Goal: Task Accomplishment & Management: Use online tool/utility

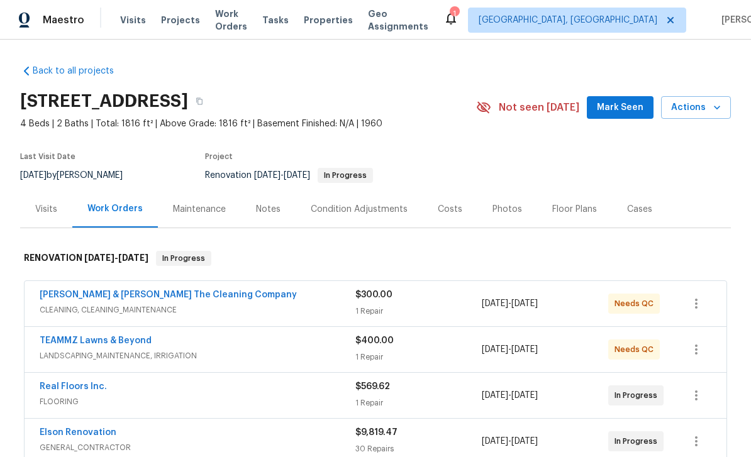
click at [625, 105] on span "Mark Seen" at bounding box center [620, 108] width 47 height 16
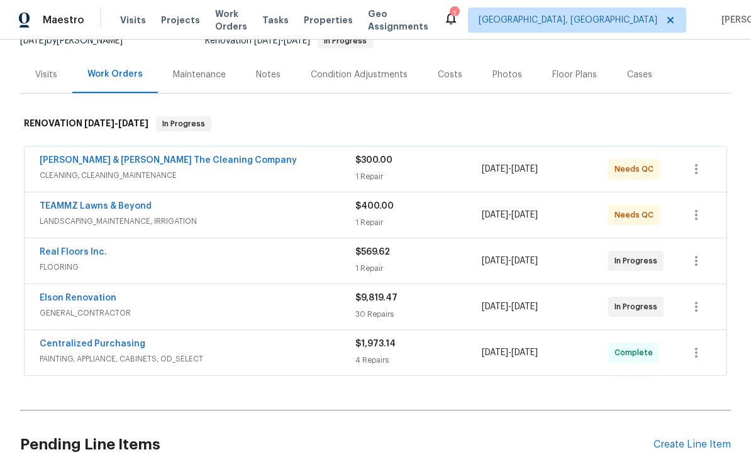
scroll to position [204, 0]
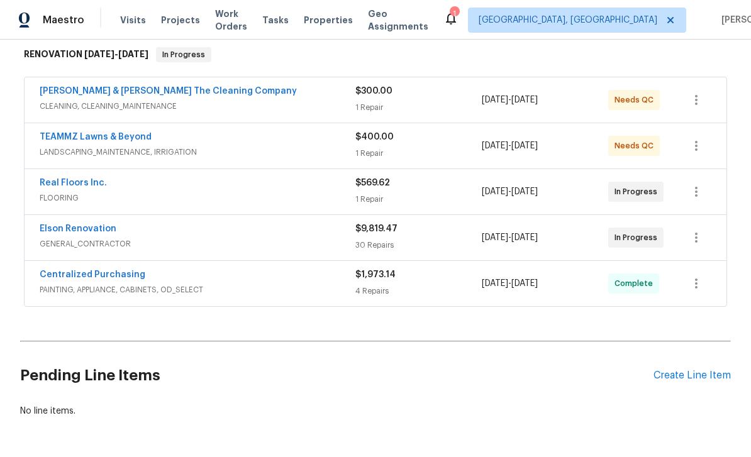
click at [64, 136] on link "TEAMMZ Lawns & Beyond" at bounding box center [96, 137] width 112 height 9
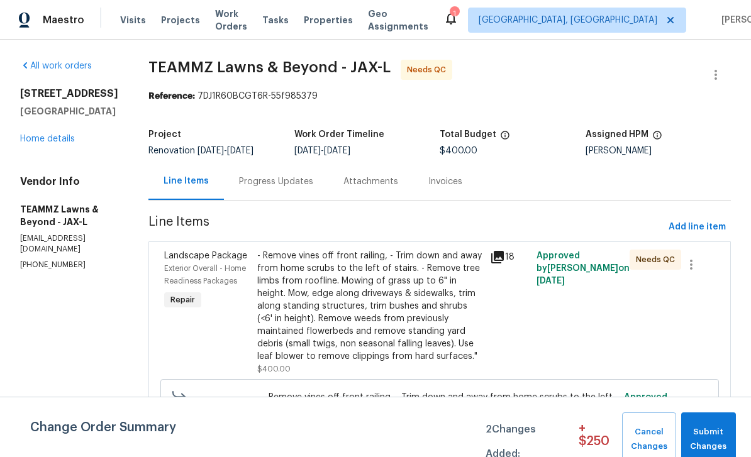
click at [208, 285] on span "Exterior Overall - Home Readiness Packages" at bounding box center [205, 275] width 82 height 20
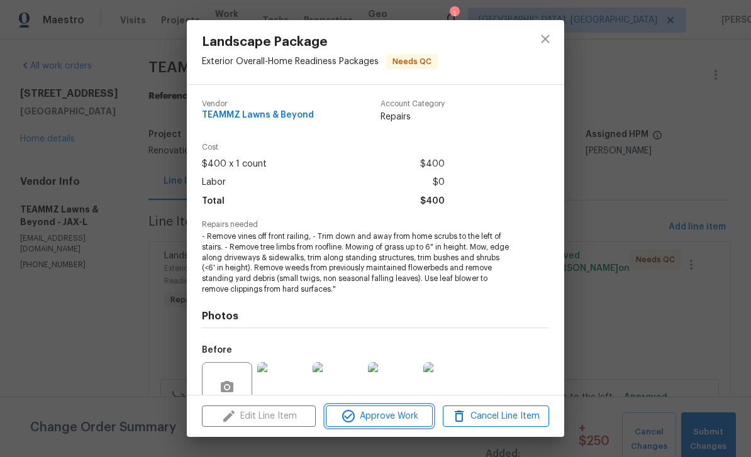
click at [392, 416] on span "Approve Work" at bounding box center [379, 417] width 99 height 16
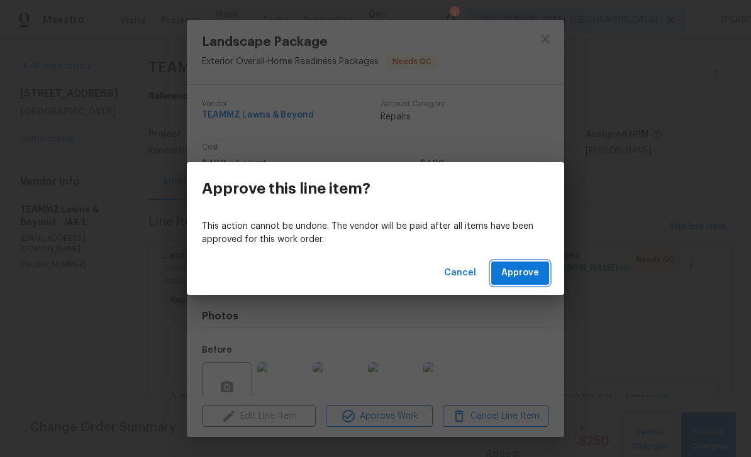
click at [522, 263] on button "Approve" at bounding box center [520, 273] width 58 height 23
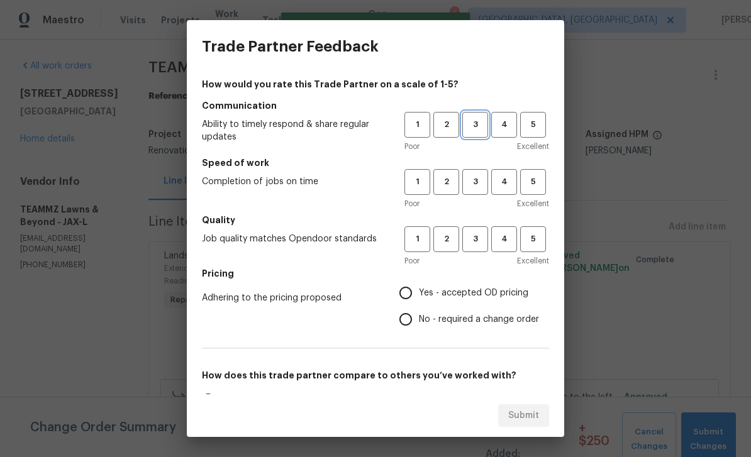
click at [473, 126] on span "3" at bounding box center [475, 125] width 23 height 14
click at [478, 186] on span "3" at bounding box center [475, 182] width 23 height 14
click at [480, 240] on span "3" at bounding box center [475, 239] width 23 height 14
click at [464, 292] on span "Yes - accepted OD pricing" at bounding box center [473, 293] width 109 height 13
click at [419, 292] on input "Yes - accepted OD pricing" at bounding box center [405, 293] width 26 height 26
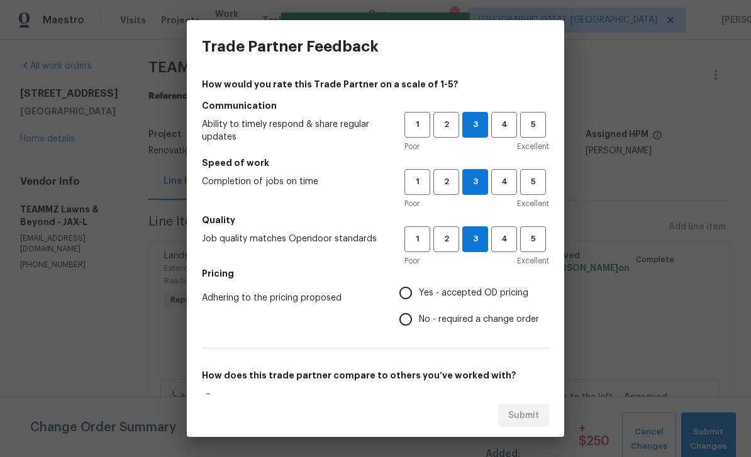
radio input "true"
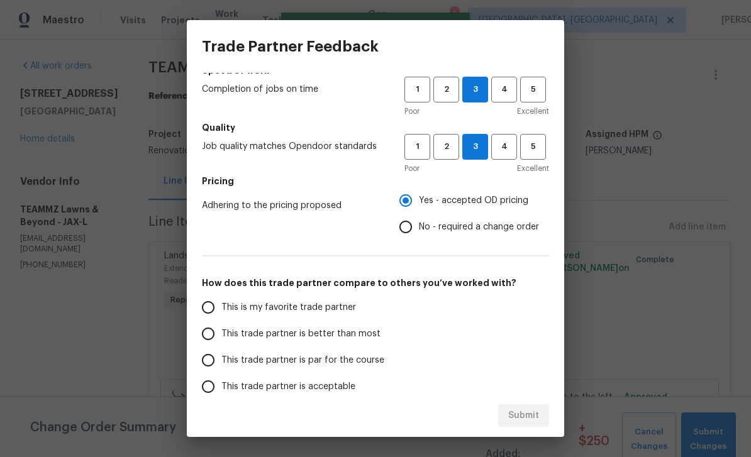
scroll to position [91, 0]
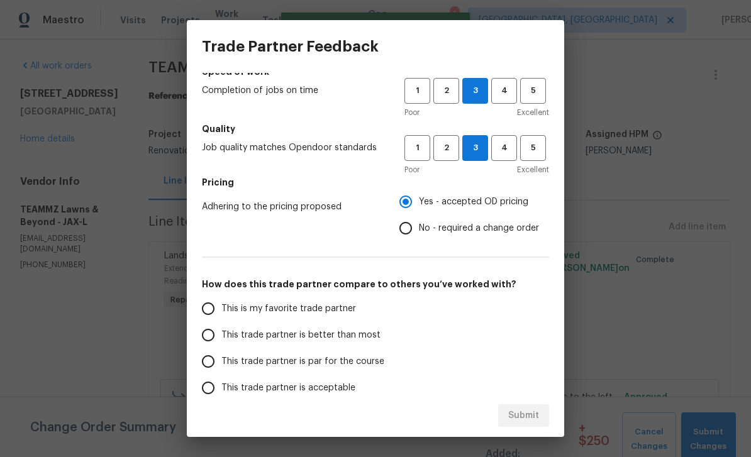
click at [345, 306] on span "This is my favorite trade partner" at bounding box center [288, 309] width 135 height 13
click at [221, 306] on input "This is my favorite trade partner" at bounding box center [208, 309] width 26 height 26
click at [536, 419] on span "Submit" at bounding box center [523, 416] width 31 height 16
radio input "true"
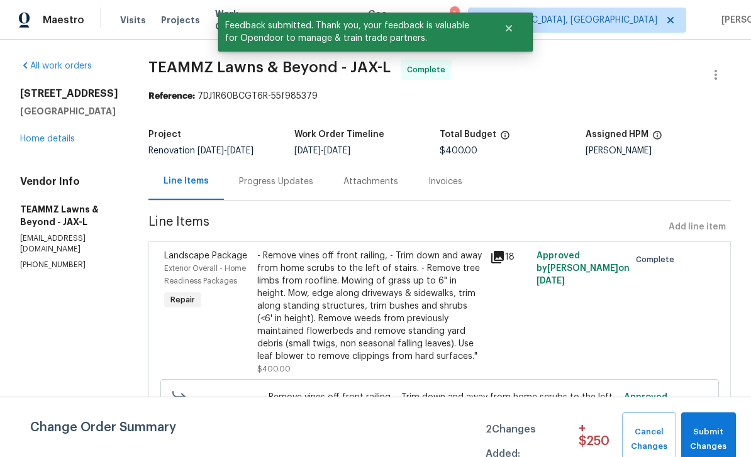
click at [36, 135] on link "Home details" at bounding box center [47, 139] width 55 height 9
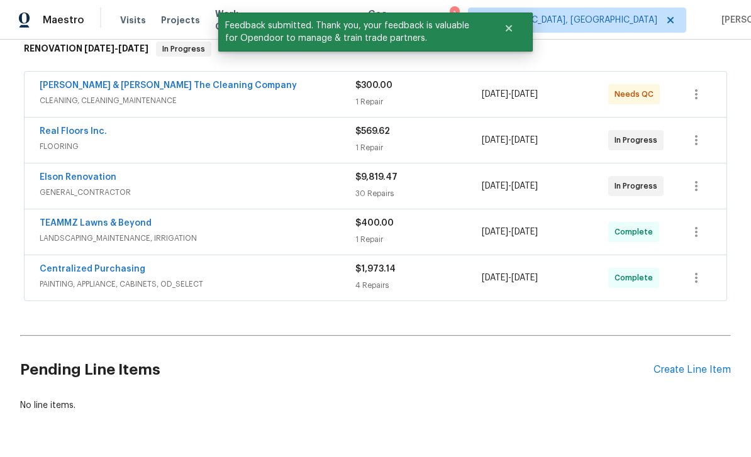
scroll to position [209, 0]
click at [690, 371] on div "Create Line Item" at bounding box center [691, 371] width 77 height 12
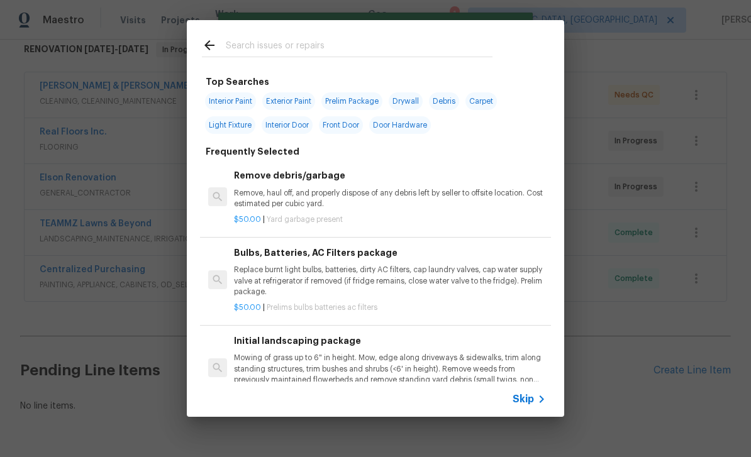
click at [348, 26] on div at bounding box center [347, 45] width 321 height 50
click at [406, 42] on input "text" at bounding box center [359, 47] width 267 height 19
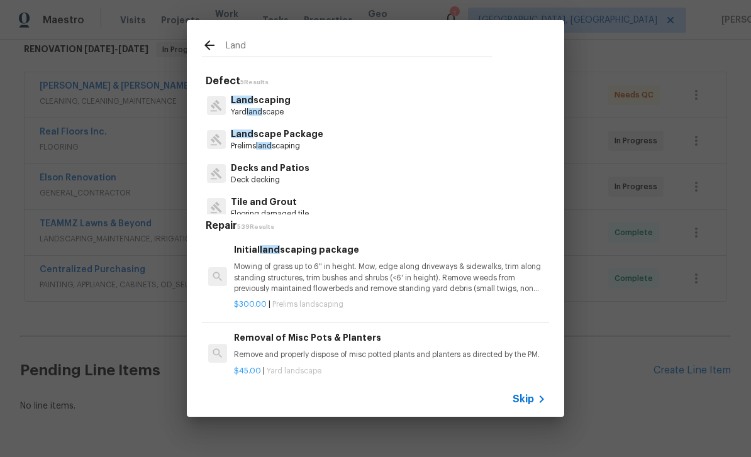
type input "Land"
click at [346, 99] on div "Land scaping Yard land scape" at bounding box center [375, 106] width 347 height 34
click at [364, 133] on div "Land scape Package Prelims land scaping" at bounding box center [375, 140] width 347 height 34
click at [377, 142] on div "Land scape Package Prelims land scaping" at bounding box center [375, 140] width 347 height 34
click at [299, 140] on p "Land scape Package" at bounding box center [277, 134] width 92 height 13
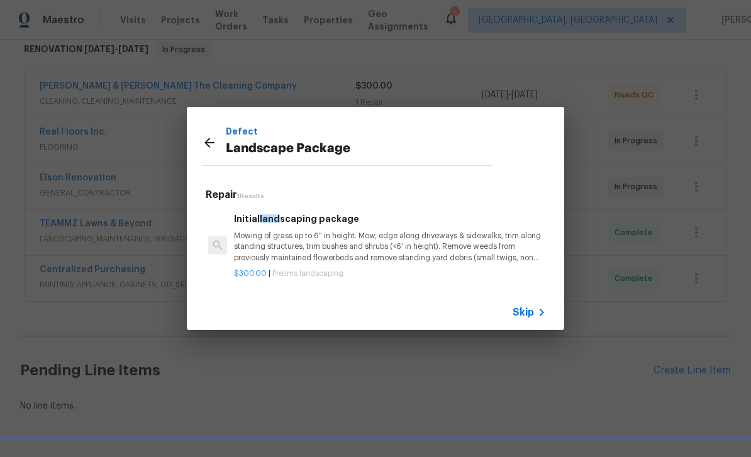
click at [360, 242] on p "Mowing of grass up to 6" in height. Mow, edge along driveways & sidewalks, trim…" at bounding box center [390, 247] width 312 height 32
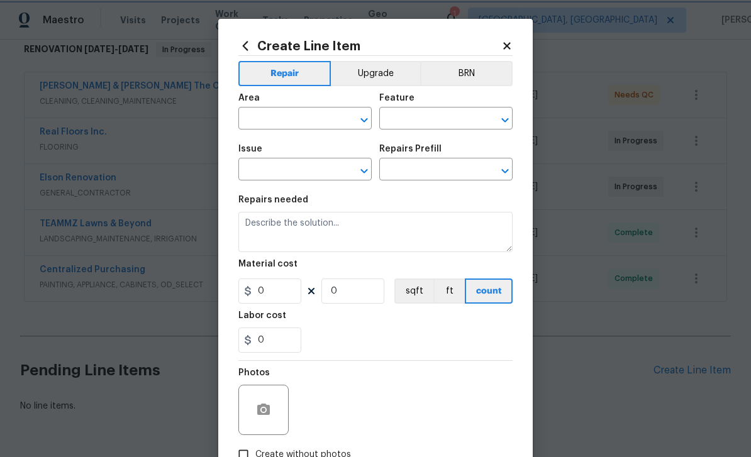
type input "Home Readiness Packages"
type input "Landscape Package"
type input "Initial landscaping package $300.00"
type textarea "Mowing of grass up to 6" in height. Mow, edge along driveways & sidewalks, trim…"
type input "300"
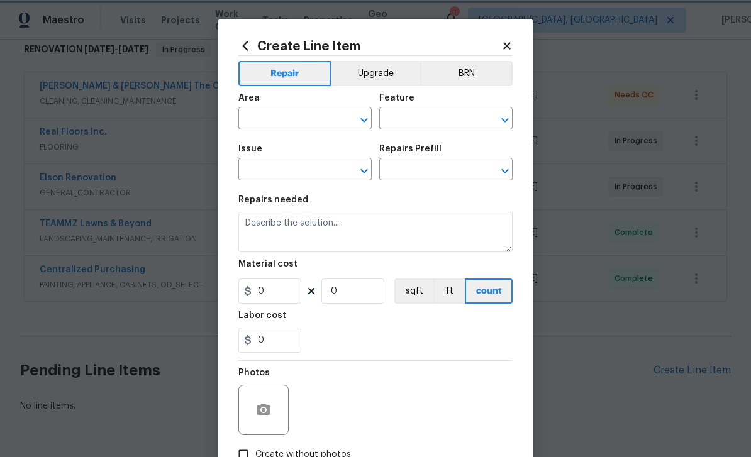
type input "1"
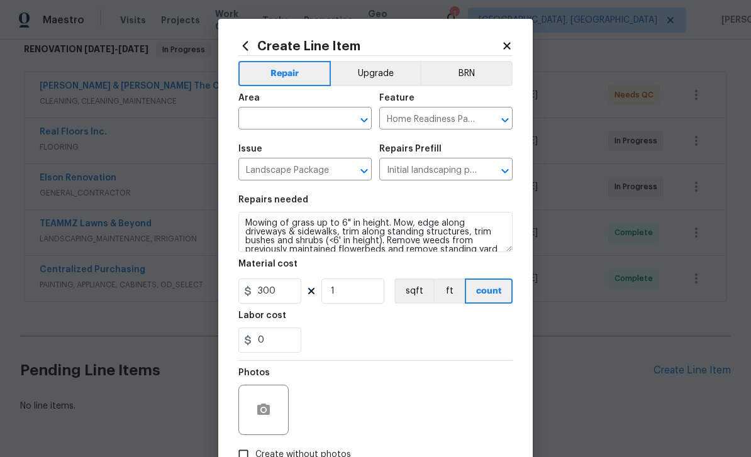
click at [312, 116] on input "text" at bounding box center [287, 119] width 98 height 19
click at [297, 169] on li "Exterior Overall" at bounding box center [304, 169] width 133 height 21
type input "Exterior Overall"
click at [285, 294] on input "300" at bounding box center [269, 291] width 63 height 25
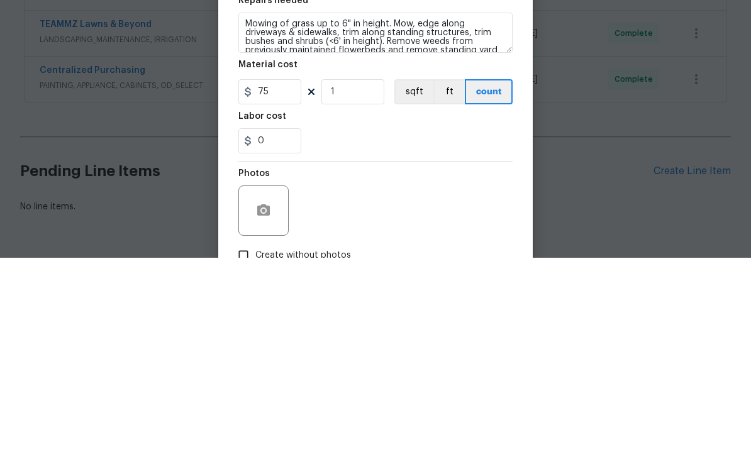
scroll to position [40, 0]
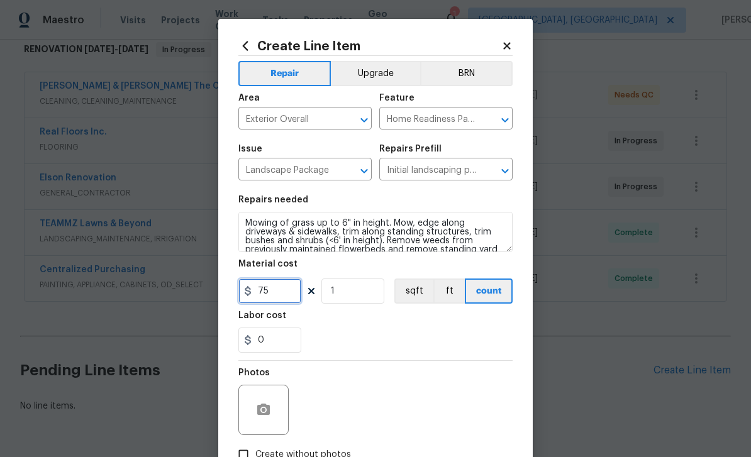
type input "75"
click at [264, 406] on icon "button" at bounding box center [263, 409] width 13 height 11
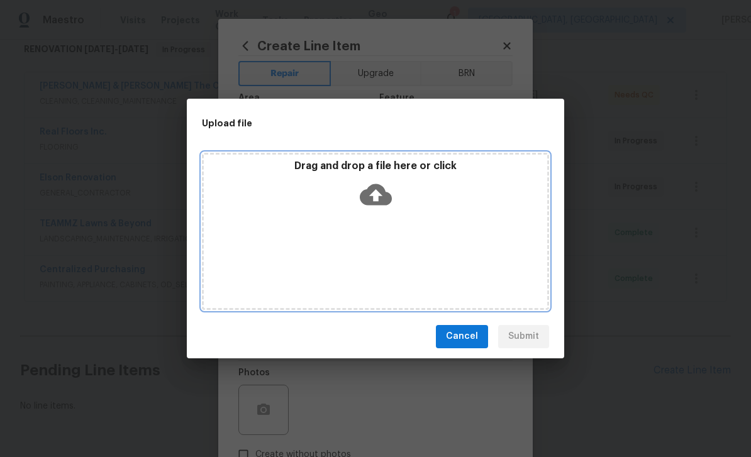
click at [389, 188] on icon at bounding box center [376, 195] width 32 height 32
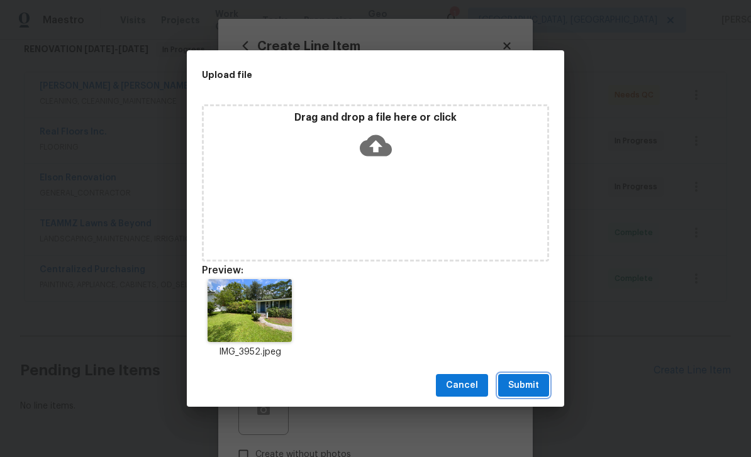
click at [520, 384] on span "Submit" at bounding box center [523, 386] width 31 height 16
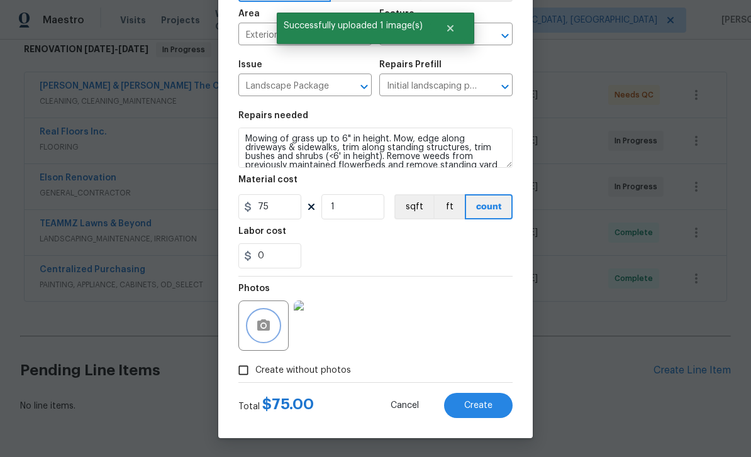
scroll to position [87, 0]
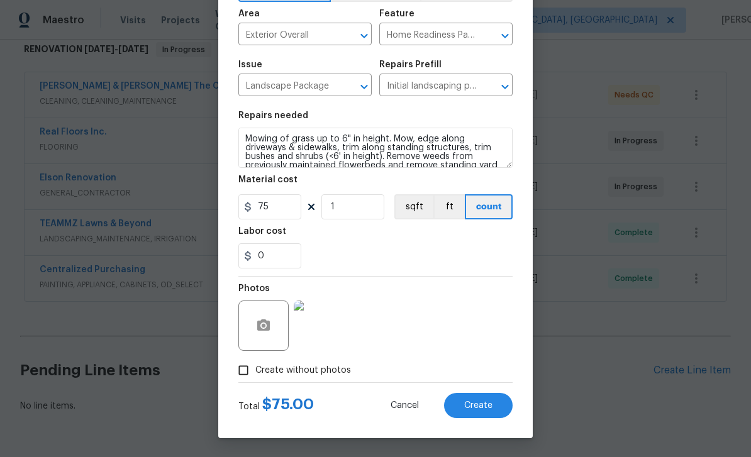
click at [480, 409] on span "Create" at bounding box center [478, 405] width 28 height 9
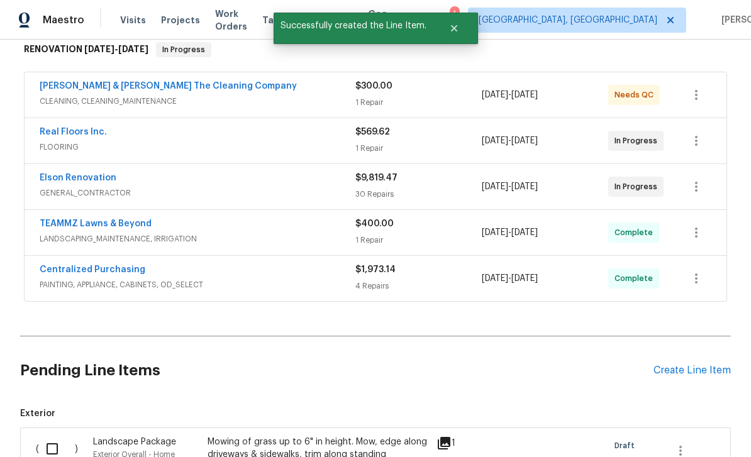
click at [40, 436] on input "checkbox" at bounding box center [57, 449] width 36 height 26
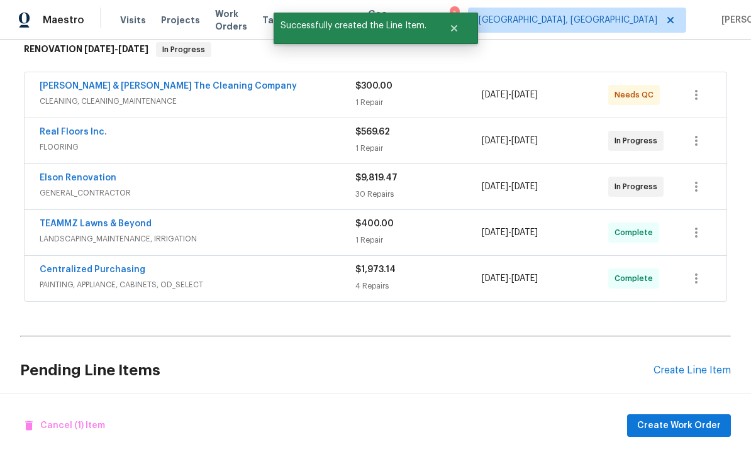
click at [694, 365] on div "Create Line Item" at bounding box center [691, 371] width 77 height 12
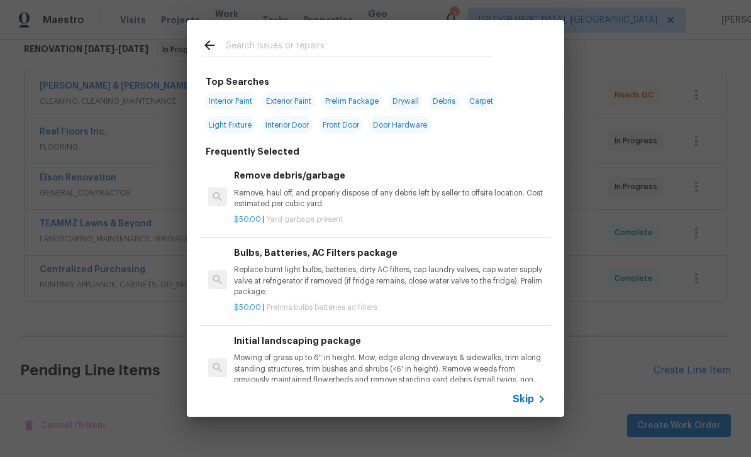
click at [356, 45] on input "text" at bounding box center [359, 47] width 267 height 19
click at [215, 42] on icon at bounding box center [209, 45] width 15 height 15
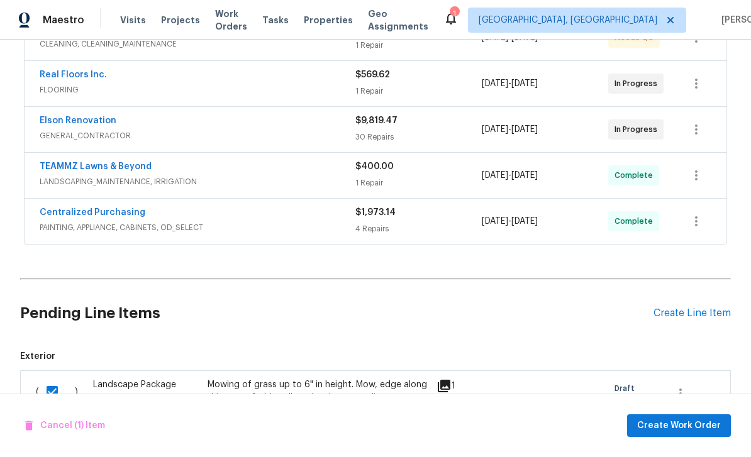
scroll to position [276, 0]
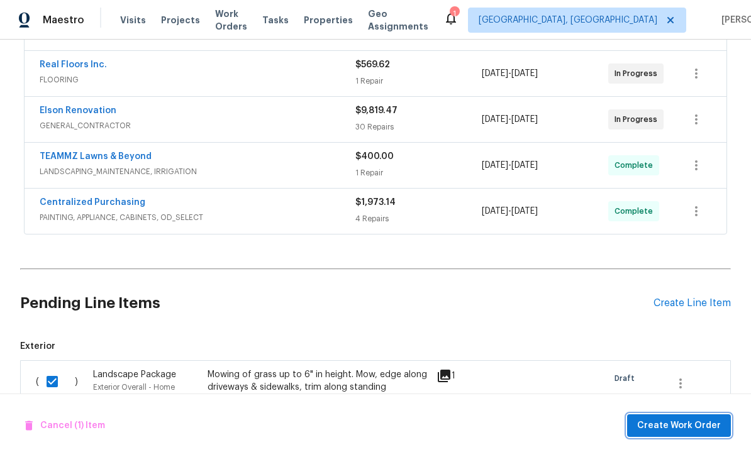
click at [674, 430] on span "Create Work Order" at bounding box center [679, 426] width 84 height 16
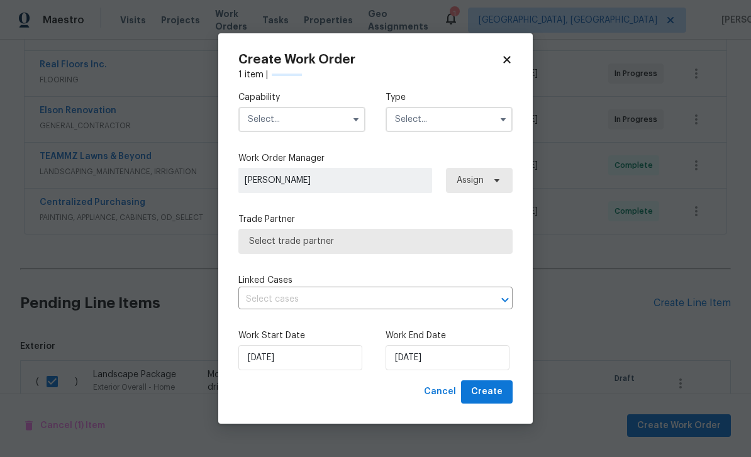
checkbox input "false"
click at [288, 118] on input "text" at bounding box center [301, 119] width 127 height 25
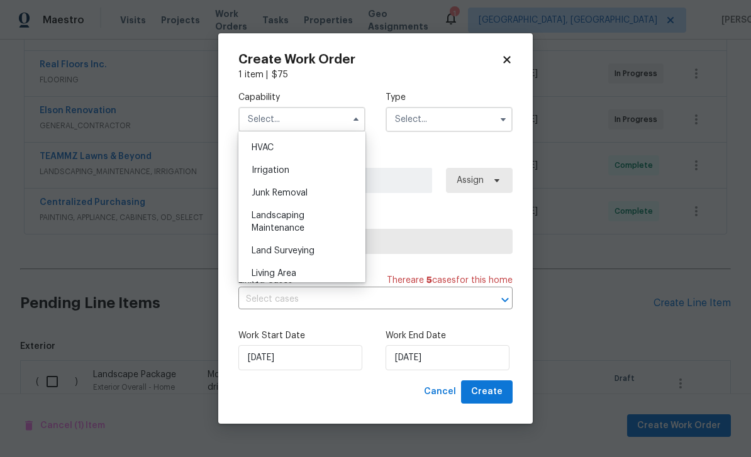
scroll to position [757, 0]
click at [301, 225] on span "Landscaping Maintenance" at bounding box center [278, 223] width 53 height 21
type input "Landscaping Maintenance"
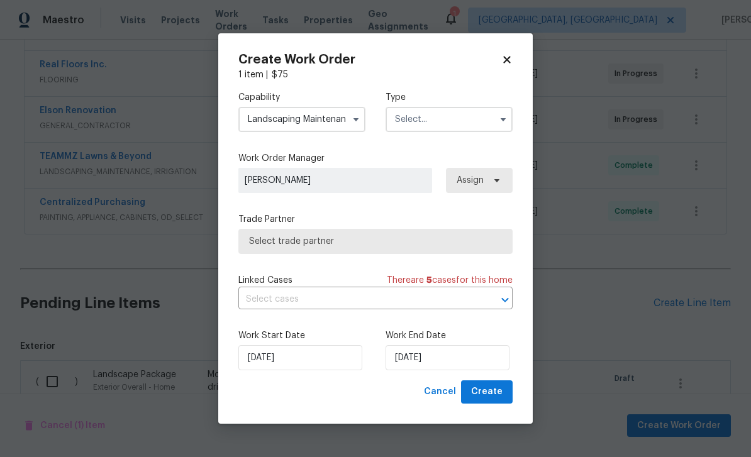
click at [453, 122] on input "text" at bounding box center [449, 119] width 127 height 25
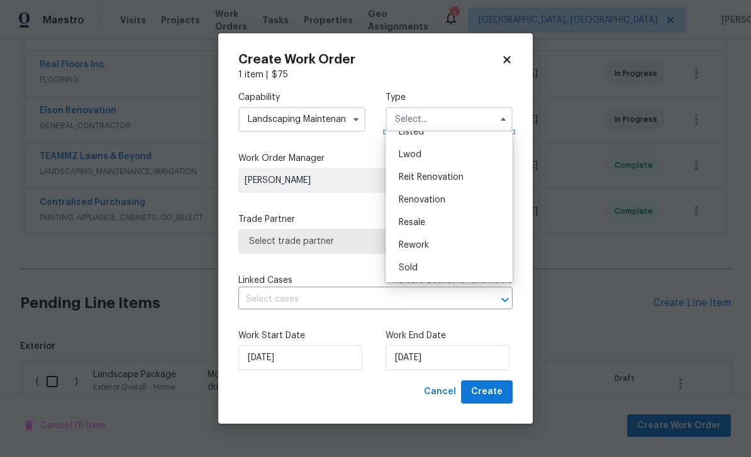
scroll to position [127, 0]
click at [433, 205] on div "Renovation" at bounding box center [449, 200] width 121 height 23
type input "Renovation"
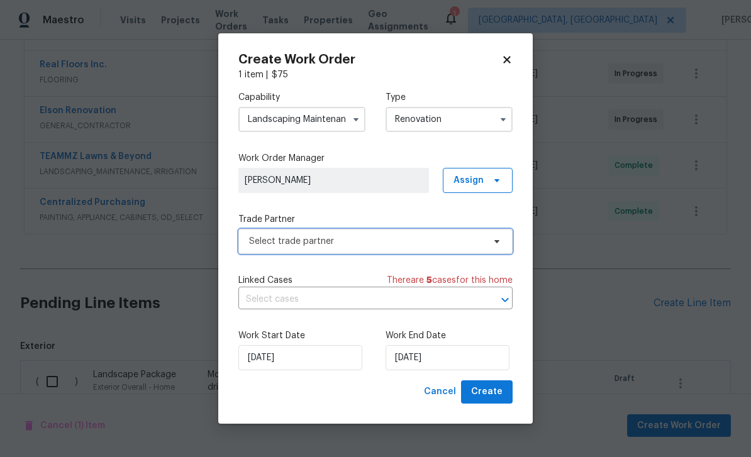
click at [374, 246] on span "Select trade partner" at bounding box center [366, 241] width 235 height 13
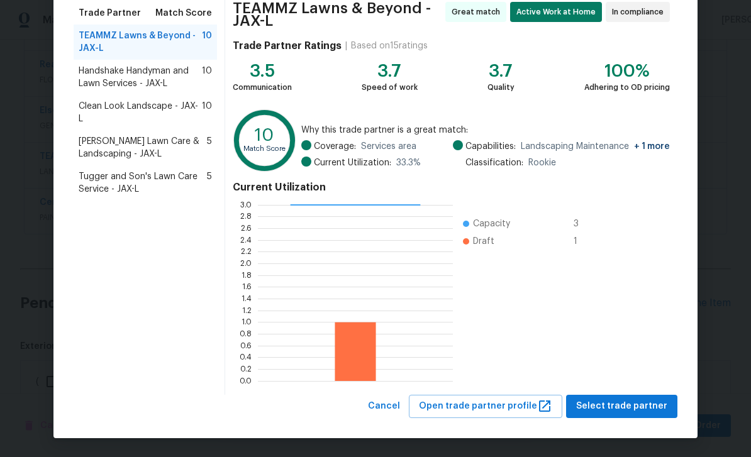
scroll to position [103, 0]
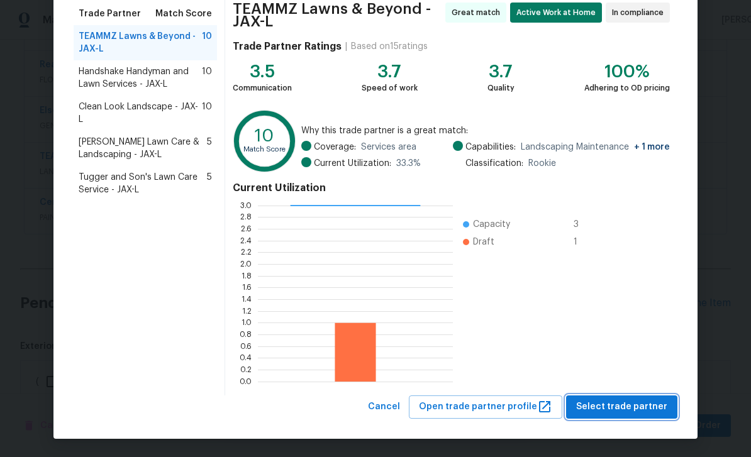
click at [621, 411] on span "Select trade partner" at bounding box center [621, 407] width 91 height 16
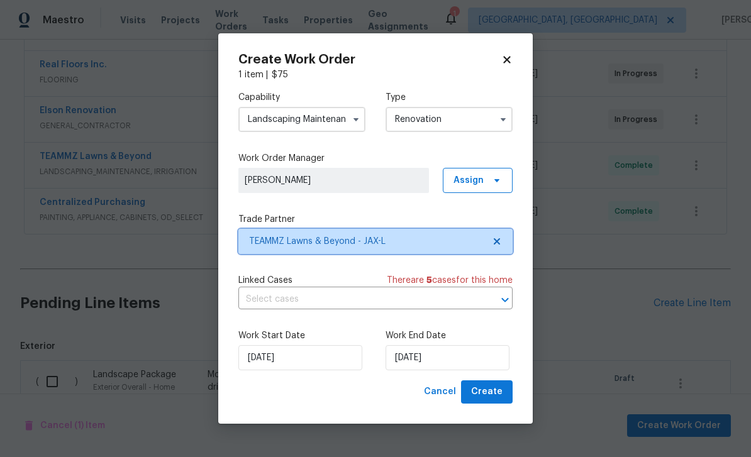
scroll to position [0, 0]
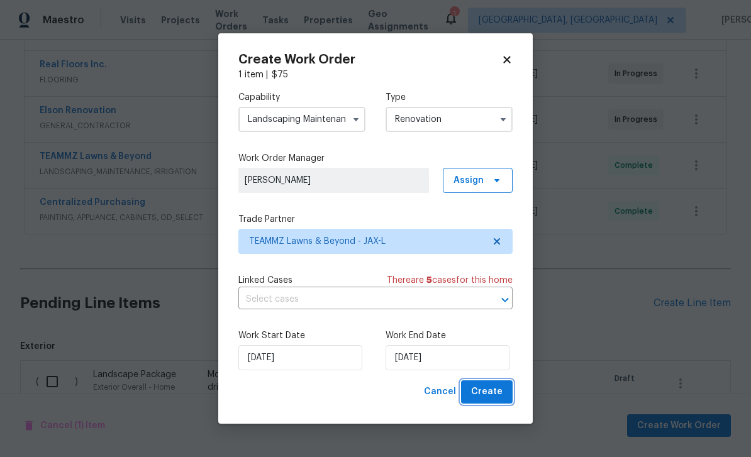
click at [483, 394] on span "Create" at bounding box center [486, 392] width 31 height 16
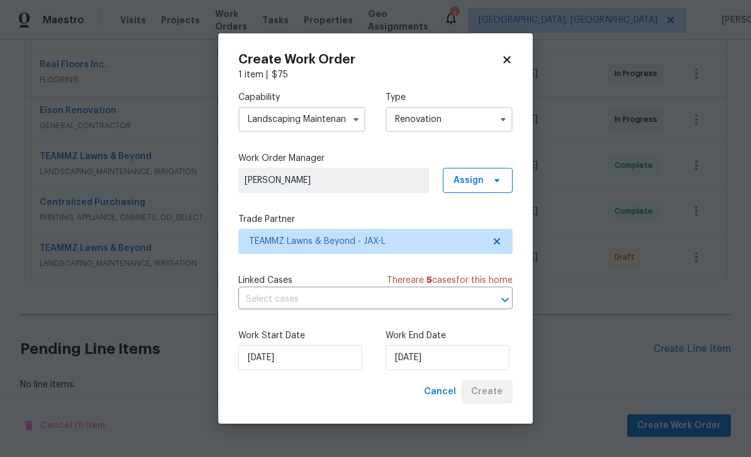
scroll to position [255, 0]
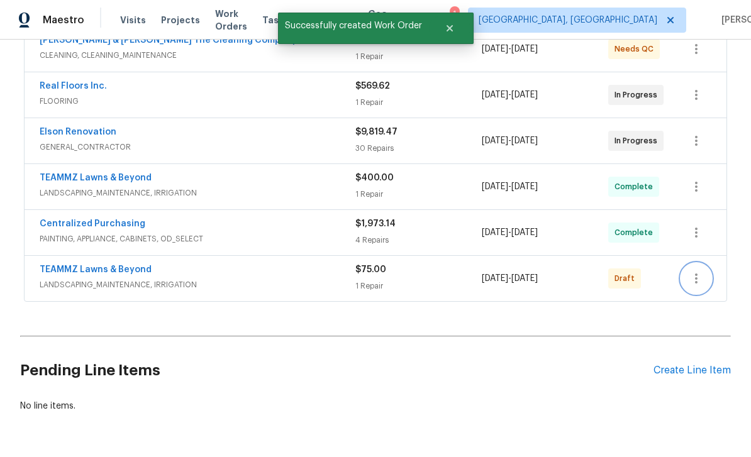
click at [704, 271] on icon "button" at bounding box center [696, 278] width 15 height 15
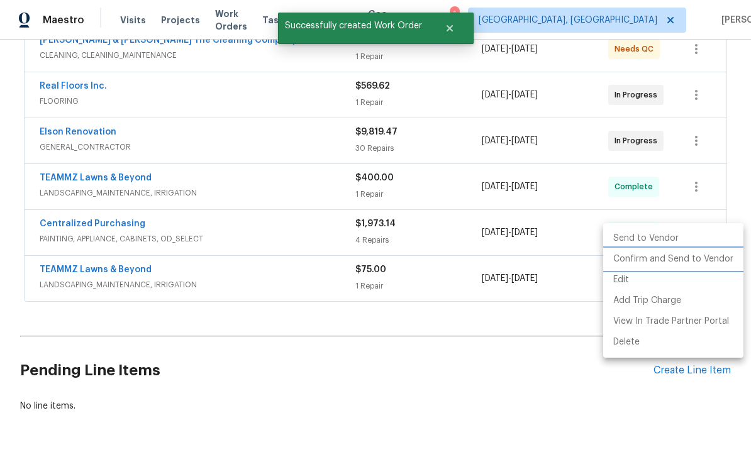
click at [687, 260] on li "Confirm and Send to Vendor" at bounding box center [673, 259] width 140 height 21
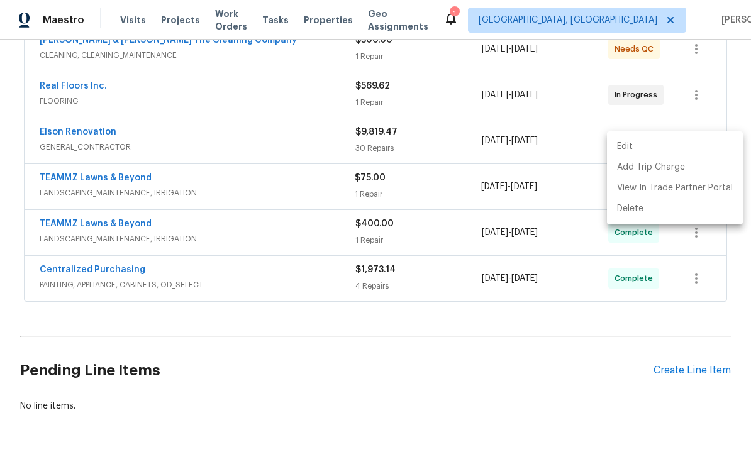
click at [529, 335] on div at bounding box center [375, 228] width 751 height 457
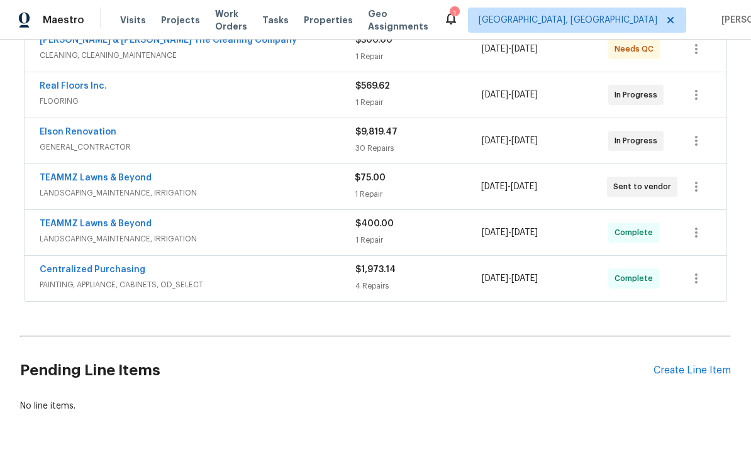
click at [596, 389] on div "Back to all projects [STREET_ADDRESS] 4 Beds | 2 Baths | Total: 1816 ft² | Abov…" at bounding box center [375, 249] width 751 height 418
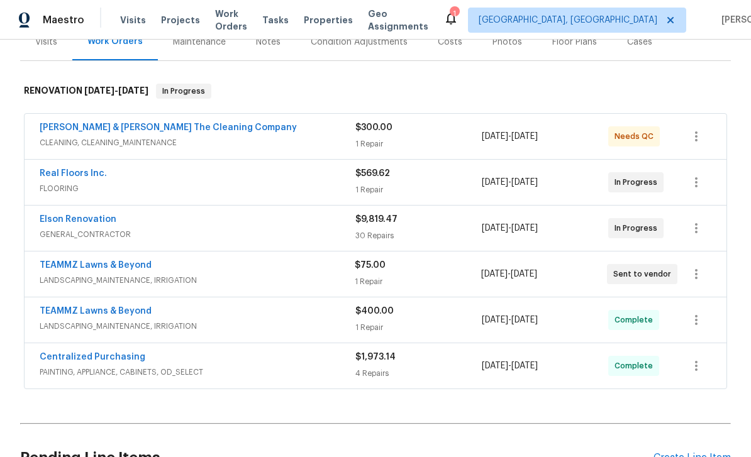
scroll to position [165, 0]
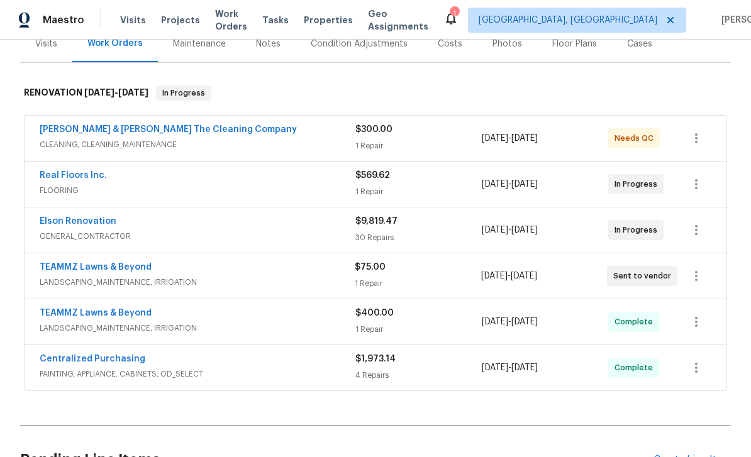
click at [92, 217] on link "Elson Renovation" at bounding box center [78, 221] width 77 height 9
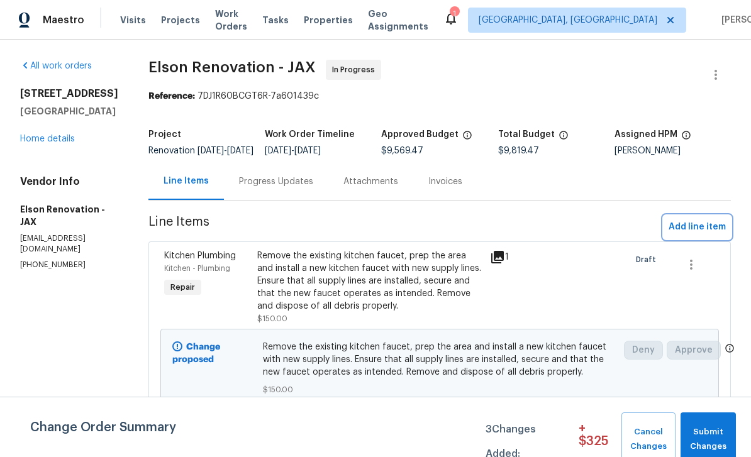
click at [702, 235] on span "Add line item" at bounding box center [697, 227] width 57 height 16
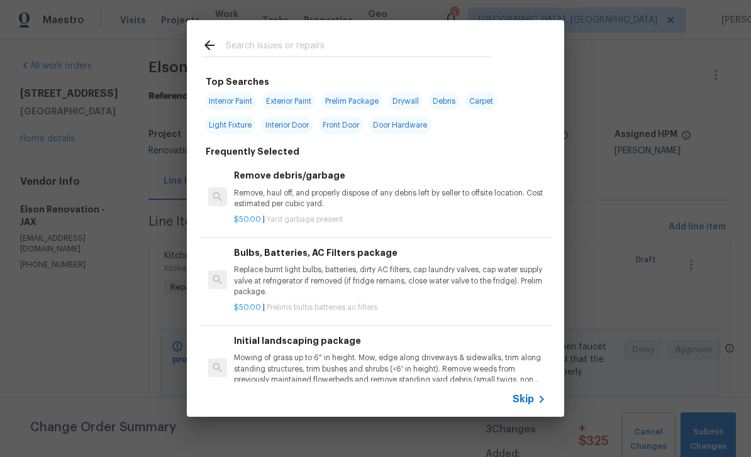
click at [358, 40] on input "text" at bounding box center [359, 47] width 267 height 19
click at [358, 39] on input "text" at bounding box center [359, 47] width 267 height 19
type input "Plumb"
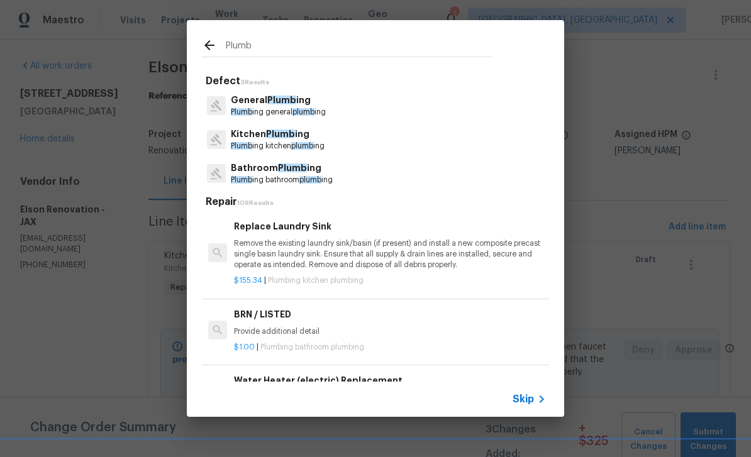
click at [284, 167] on span "Plumb" at bounding box center [292, 168] width 29 height 9
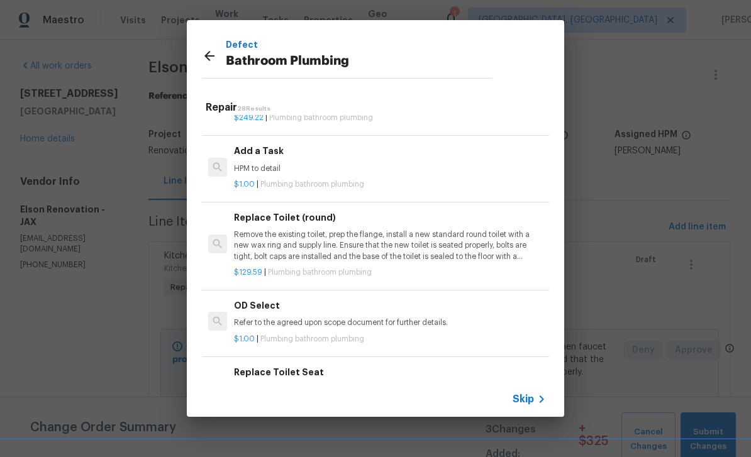
scroll to position [1964, 0]
click at [399, 175] on div "$1.00 | Plumbing bathroom plumbing" at bounding box center [390, 183] width 312 height 16
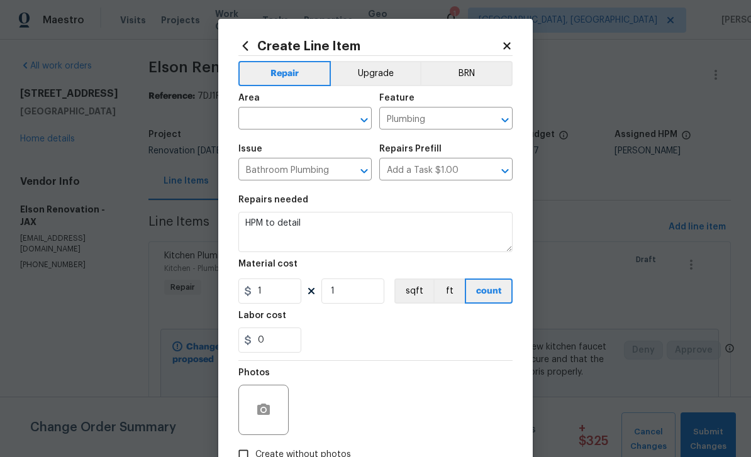
click at [402, 146] on h5 "Repairs Prefill" at bounding box center [410, 149] width 62 height 9
click at [315, 122] on input "text" at bounding box center [287, 119] width 98 height 19
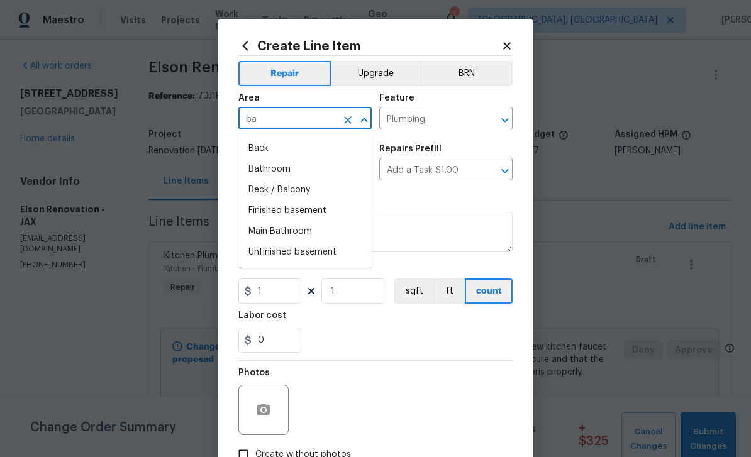
click at [312, 171] on li "Bathroom" at bounding box center [304, 169] width 133 height 21
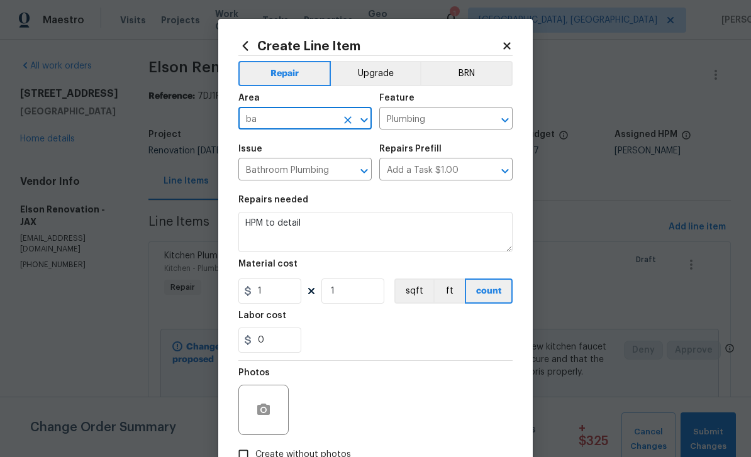
type input "Bathroom"
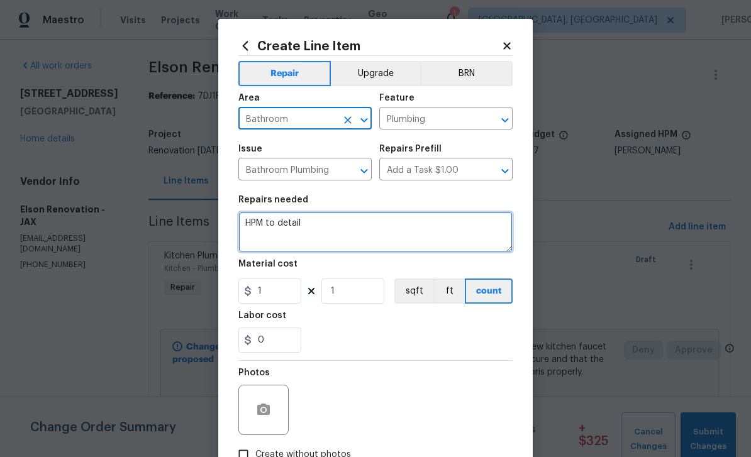
click at [371, 230] on textarea "HPM to detail" at bounding box center [375, 232] width 274 height 40
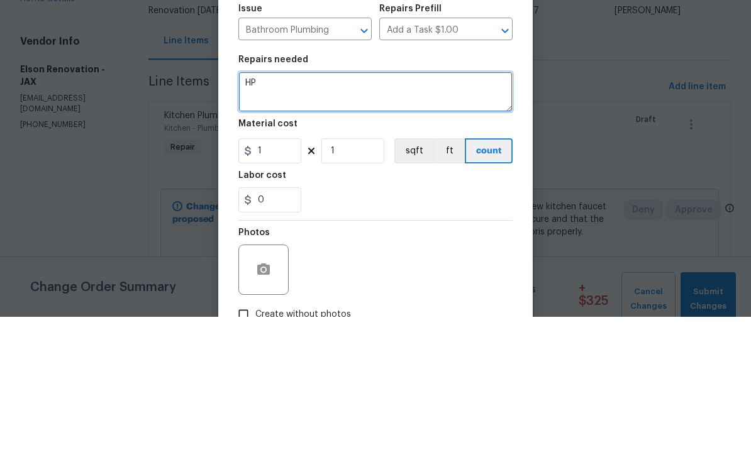
type textarea "H"
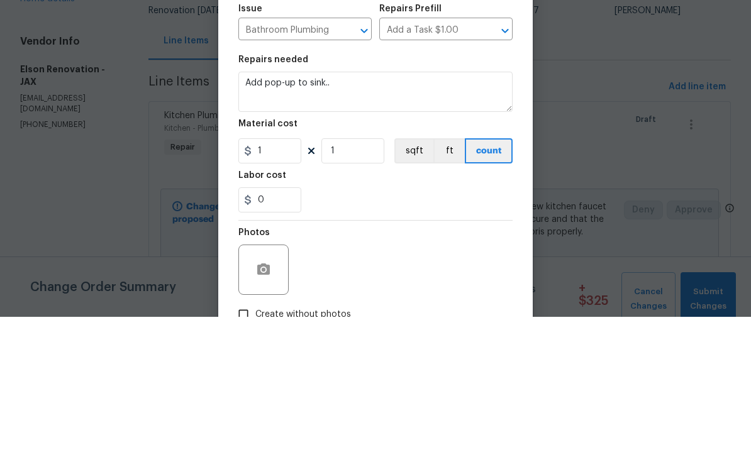
scroll to position [40, 0]
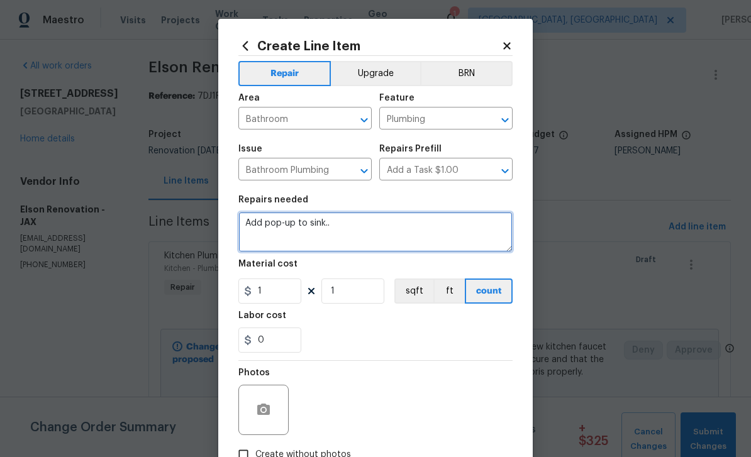
type textarea "Add pop-up to sink.."
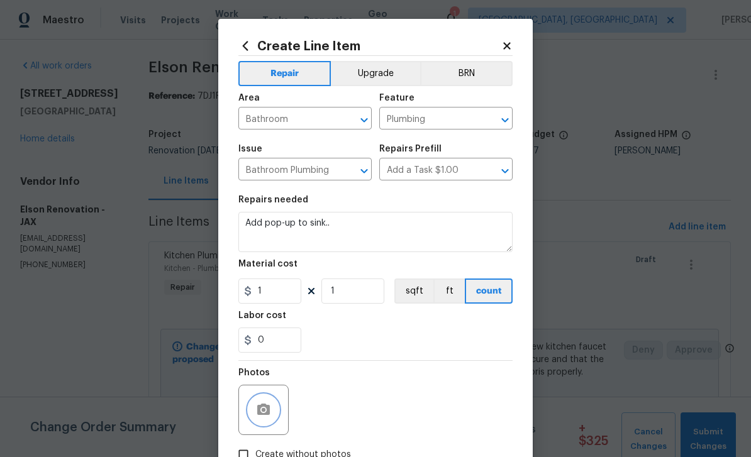
click at [258, 418] on icon "button" at bounding box center [263, 410] width 15 height 15
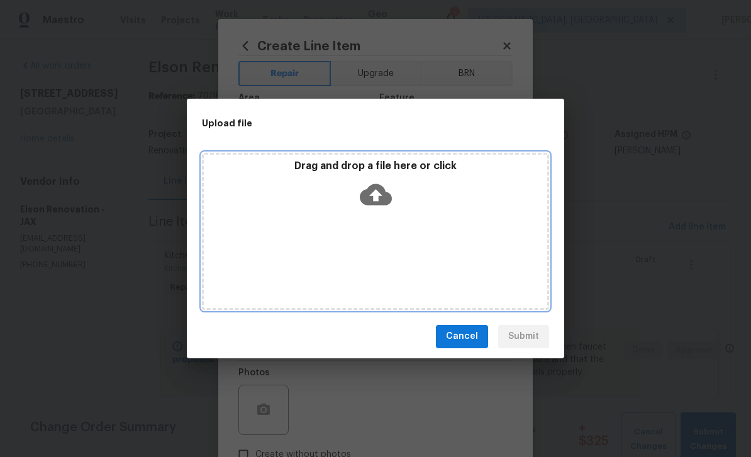
click at [391, 209] on icon at bounding box center [376, 195] width 32 height 32
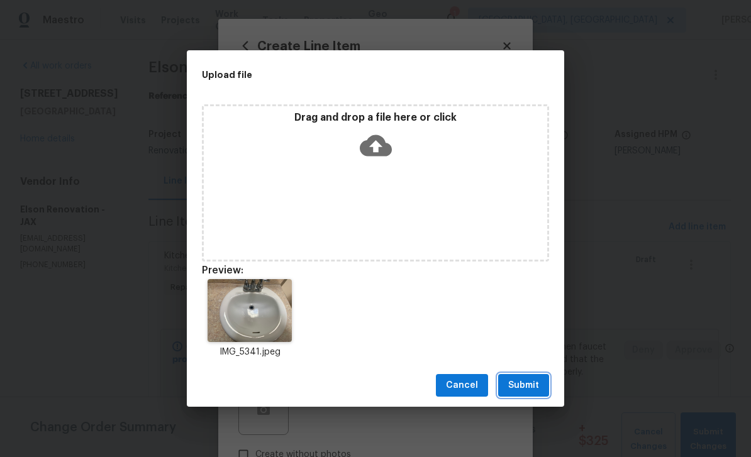
click at [523, 388] on span "Submit" at bounding box center [523, 386] width 31 height 16
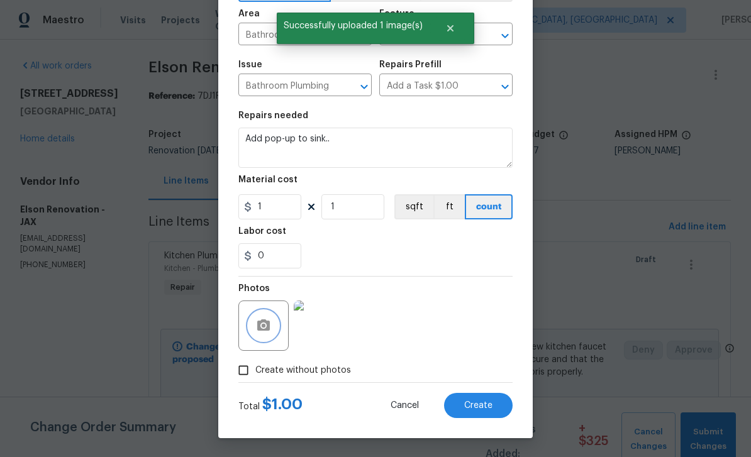
scroll to position [87, 0]
click at [280, 206] on input "1" at bounding box center [269, 206] width 63 height 25
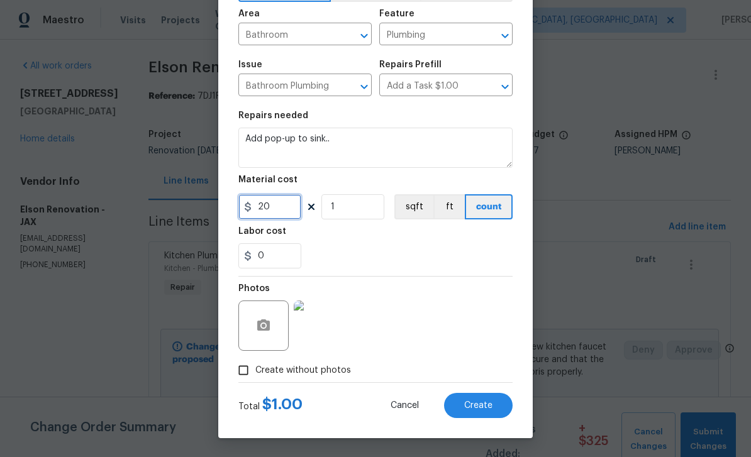
type input "20"
click at [456, 279] on div "Photos" at bounding box center [375, 318] width 274 height 82
click at [482, 408] on span "Create" at bounding box center [478, 405] width 28 height 9
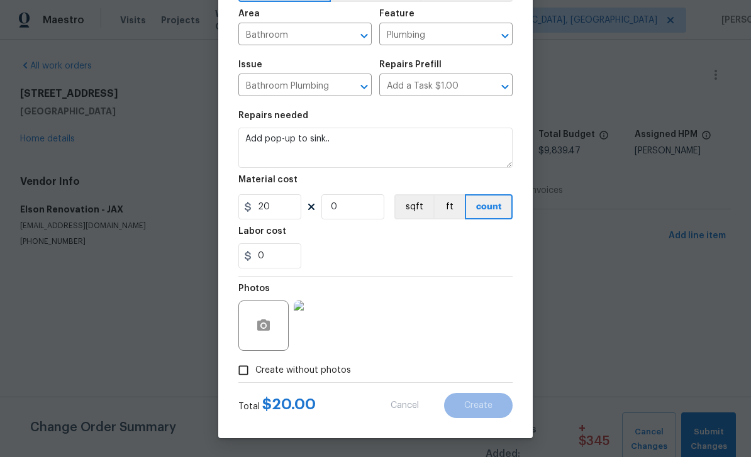
scroll to position [0, 0]
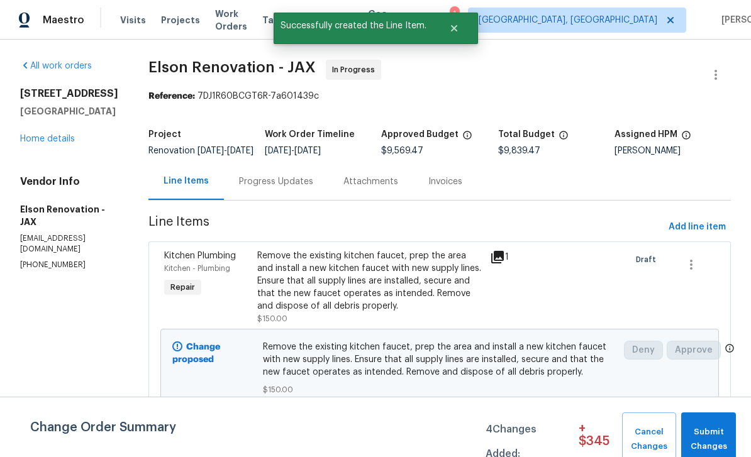
click at [60, 143] on link "Home details" at bounding box center [47, 139] width 55 height 9
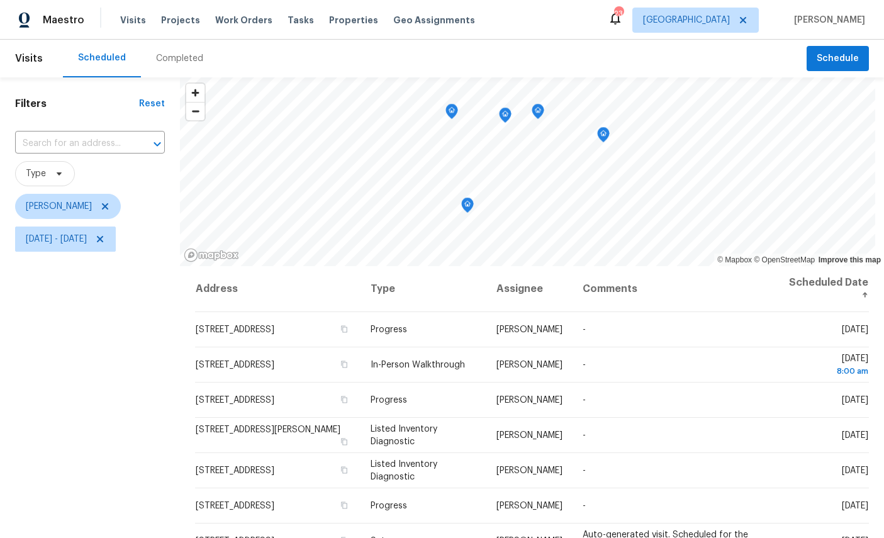
click at [457, 108] on icon "Map marker" at bounding box center [451, 111] width 11 height 14
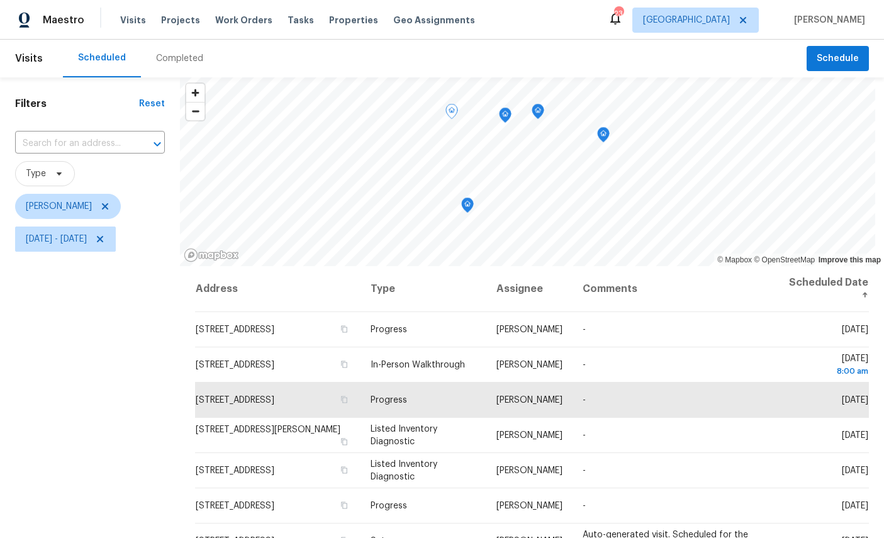
click at [509, 117] on icon "Map marker" at bounding box center [504, 115] width 11 height 14
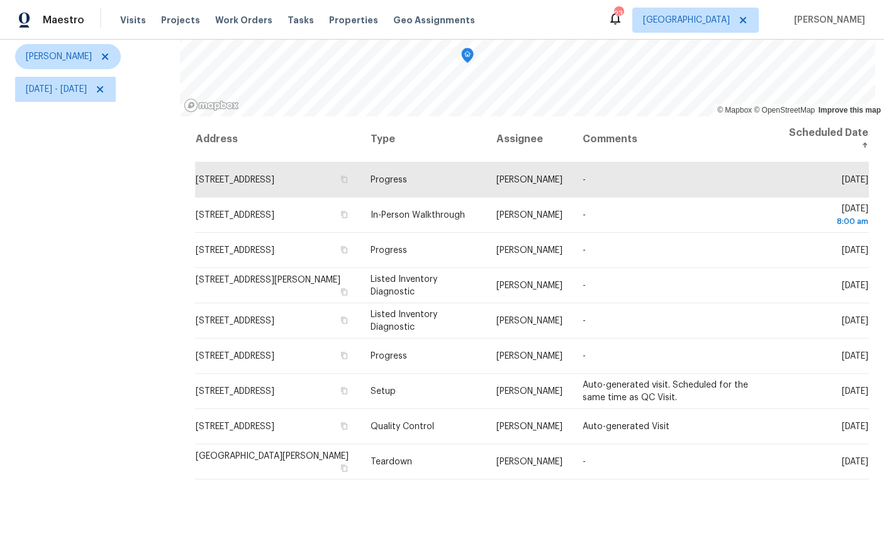
scroll to position [149, 0]
